Goal: Information Seeking & Learning: Learn about a topic

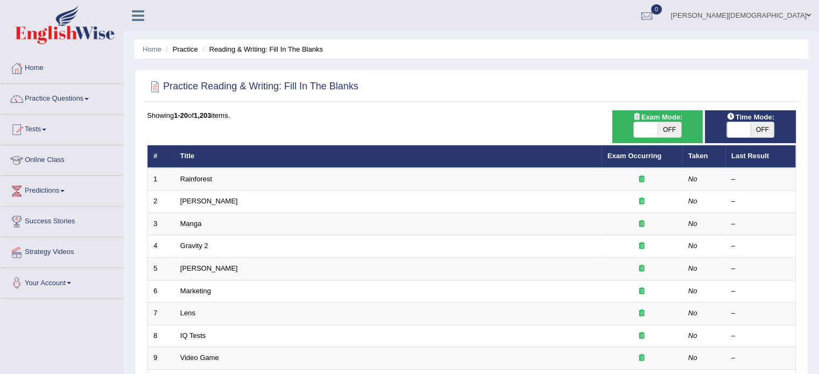
click at [39, 69] on link "Home" at bounding box center [62, 66] width 123 height 27
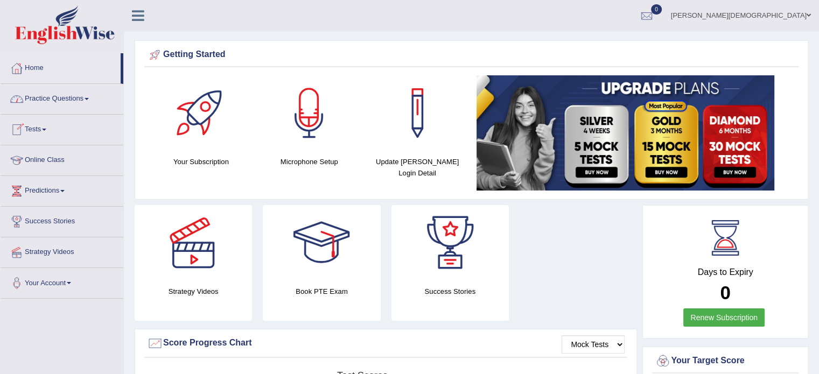
click at [89, 99] on span at bounding box center [87, 99] width 4 height 2
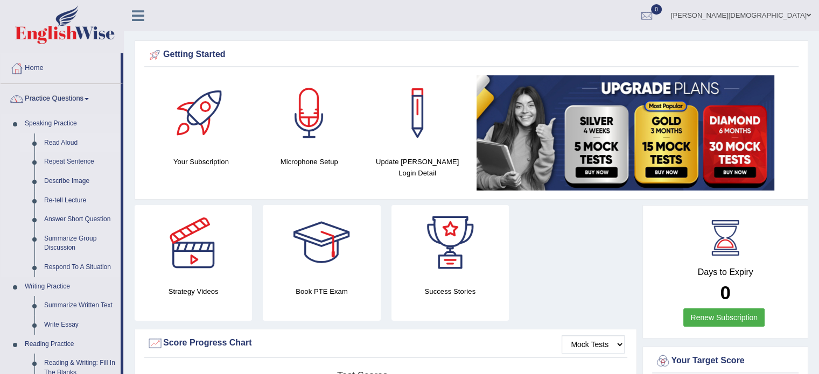
click at [71, 142] on link "Read Aloud" at bounding box center [79, 142] width 81 height 19
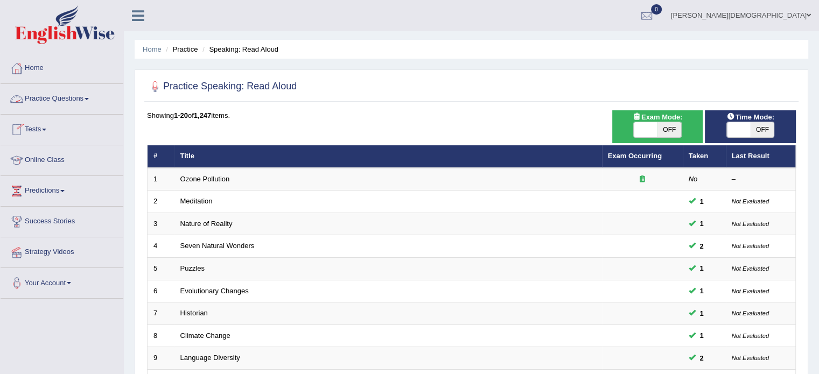
click at [89, 97] on link "Practice Questions" at bounding box center [62, 97] width 123 height 27
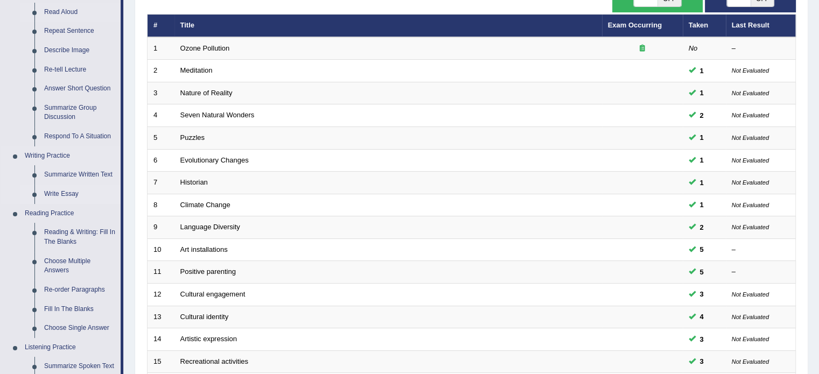
scroll to position [137, 0]
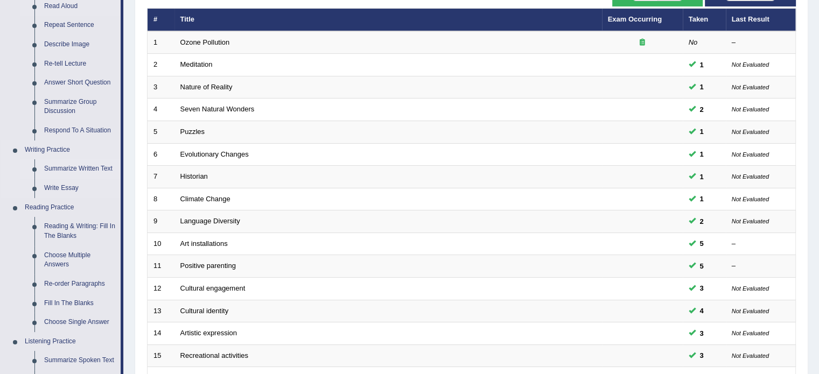
click at [86, 168] on link "Summarize Written Text" at bounding box center [79, 168] width 81 height 19
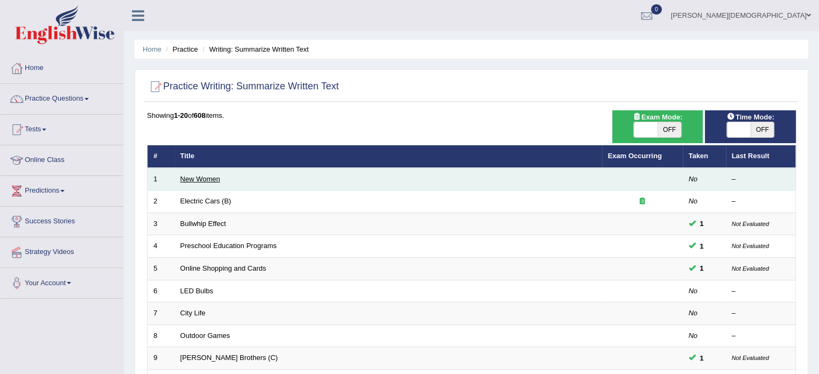
click at [209, 179] on link "New Women" at bounding box center [200, 179] width 40 height 8
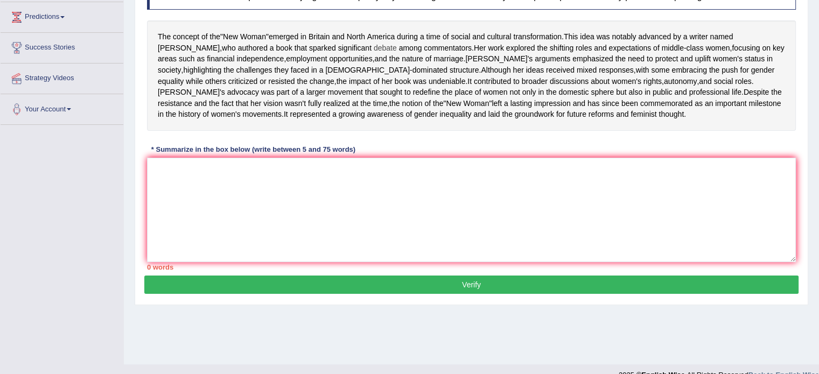
scroll to position [174, 0]
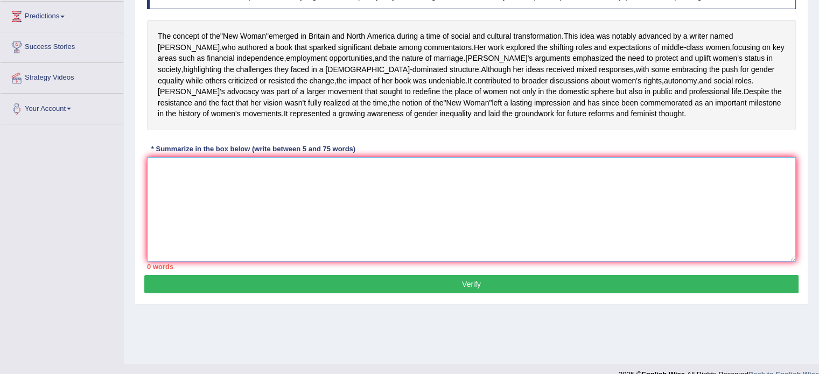
click at [159, 202] on textarea at bounding box center [471, 209] width 649 height 104
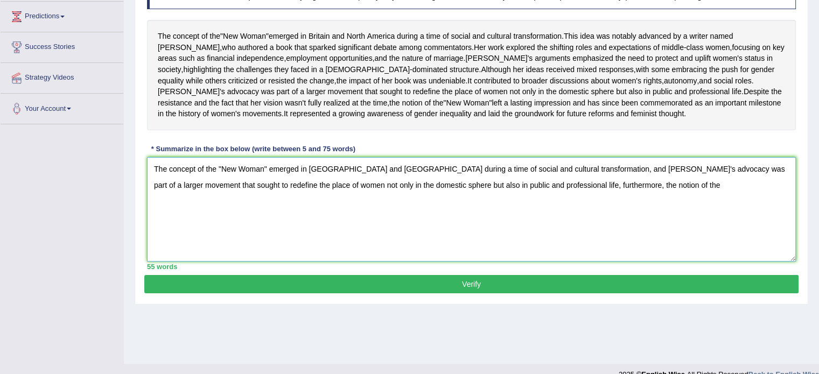
click at [495, 216] on textarea "The concept of the "New Woman" emerged in Britain and North America during a ti…" at bounding box center [471, 209] width 649 height 104
click at [499, 216] on textarea "The concept of the "New Woman" emerged in Britain and North America during a ti…" at bounding box center [471, 209] width 649 height 104
click at [594, 217] on textarea "The concept of the "New Woman" emerged in Britain and North America during a ti…" at bounding box center [471, 209] width 649 height 104
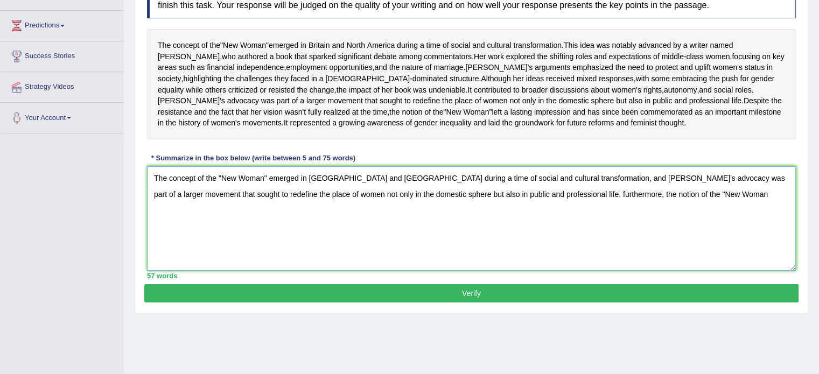
scroll to position [191, 0]
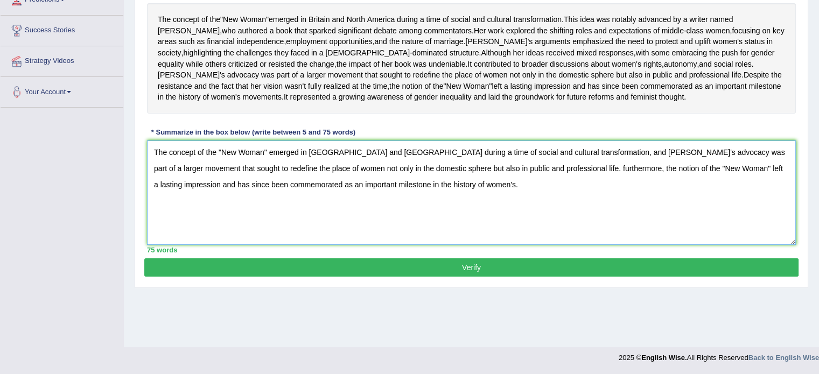
type textarea "The concept of the "New Woman" emerged in Britain and North America during a ti…"
click at [470, 277] on button "Verify" at bounding box center [471, 267] width 654 height 18
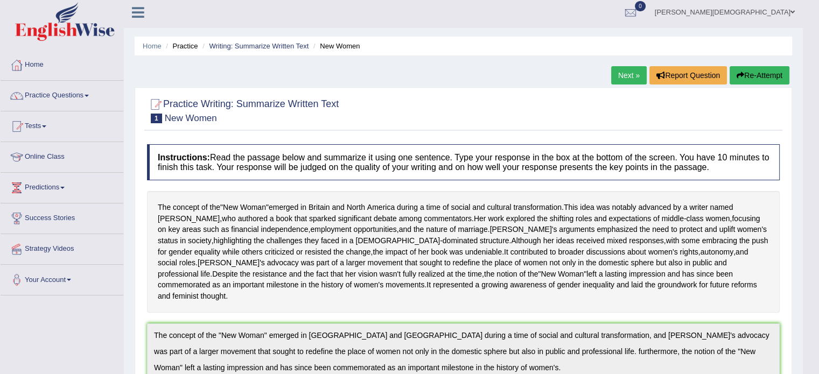
scroll to position [0, 0]
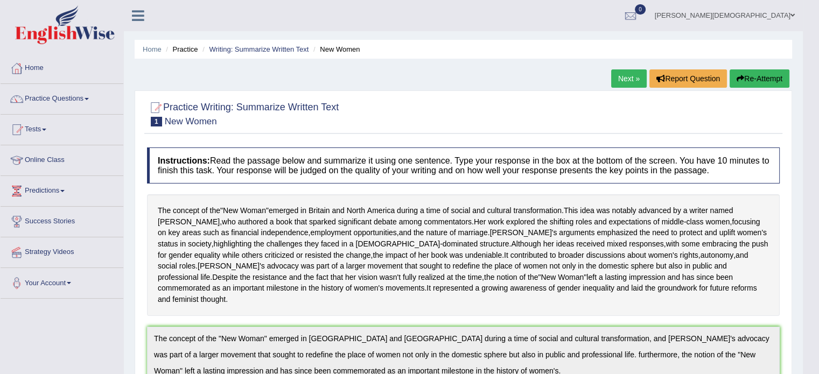
click at [764, 79] on button "Re-Attempt" at bounding box center [759, 78] width 60 height 18
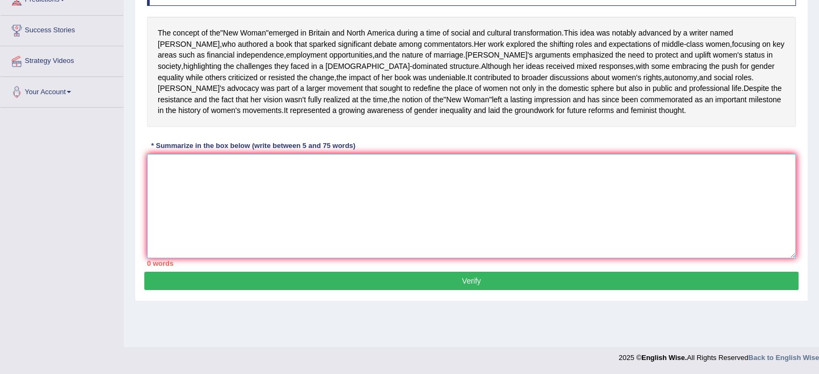
click at [166, 198] on textarea at bounding box center [471, 206] width 649 height 104
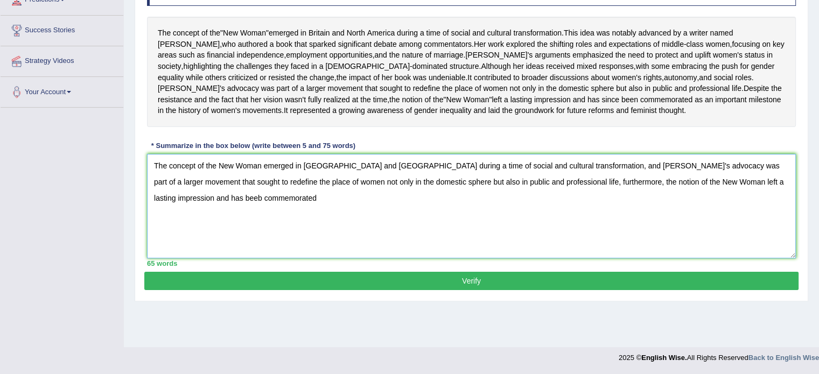
click at [756, 214] on textarea "The concept of the New Woman emerged in [GEOGRAPHIC_DATA] and [GEOGRAPHIC_DATA]…" at bounding box center [471, 206] width 649 height 104
click at [759, 212] on textarea "The concept of the New Woman emerged in [GEOGRAPHIC_DATA] and [GEOGRAPHIC_DATA]…" at bounding box center [471, 206] width 649 height 104
click at [210, 232] on textarea "The concept of the New Woman emerged in [GEOGRAPHIC_DATA] and [GEOGRAPHIC_DATA]…" at bounding box center [471, 206] width 649 height 104
click at [740, 208] on textarea "The concept of the New Woman emerged in [GEOGRAPHIC_DATA] and [GEOGRAPHIC_DATA]…" at bounding box center [471, 206] width 649 height 104
click at [379, 228] on textarea "The concept of the New Woman emerged in [GEOGRAPHIC_DATA] and [GEOGRAPHIC_DATA]…" at bounding box center [471, 206] width 649 height 104
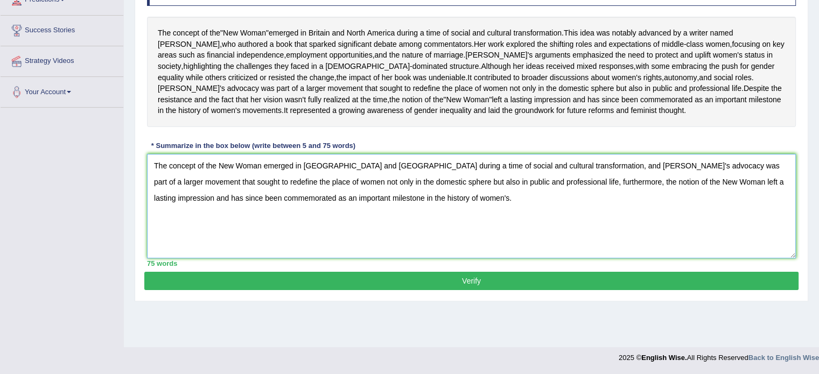
type textarea "The concept of the New Woman emerged in [GEOGRAPHIC_DATA] and [GEOGRAPHIC_DATA]…"
click at [476, 290] on button "Verify" at bounding box center [471, 281] width 654 height 18
